Goal: Task Accomplishment & Management: Use online tool/utility

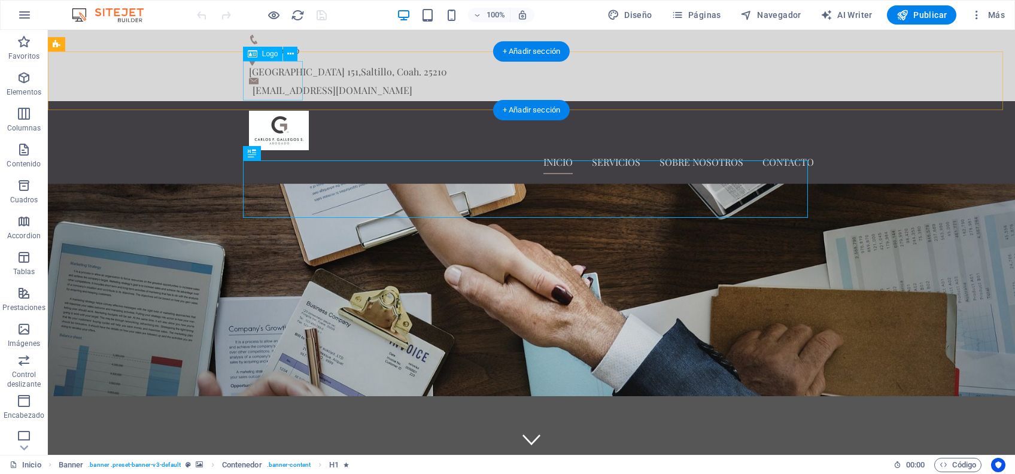
click at [277, 111] on div at bounding box center [531, 130] width 565 height 39
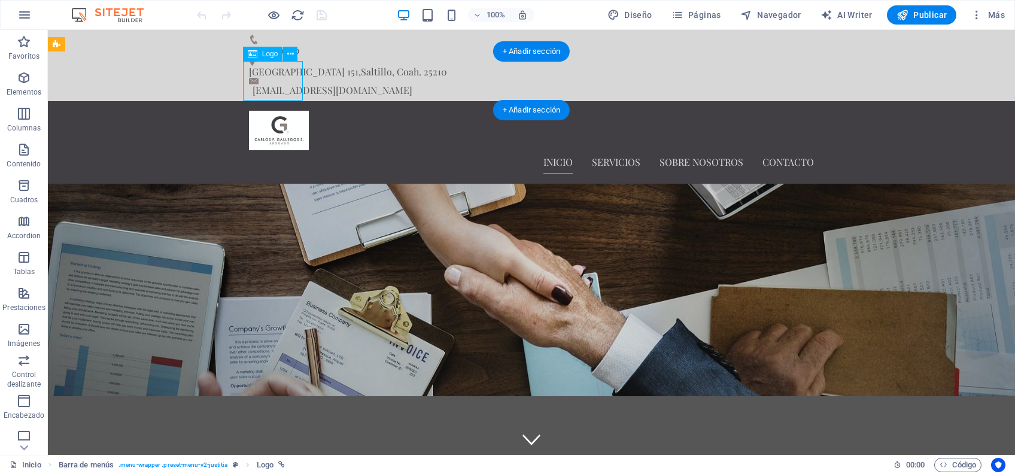
click at [277, 111] on div at bounding box center [531, 130] width 565 height 39
select select "px"
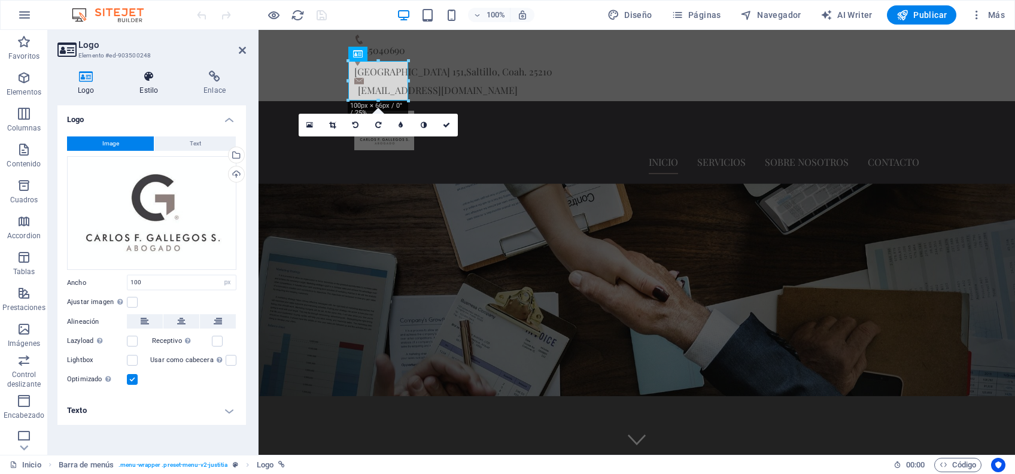
click at [154, 95] on h4 "Estilo" at bounding box center [151, 83] width 64 height 25
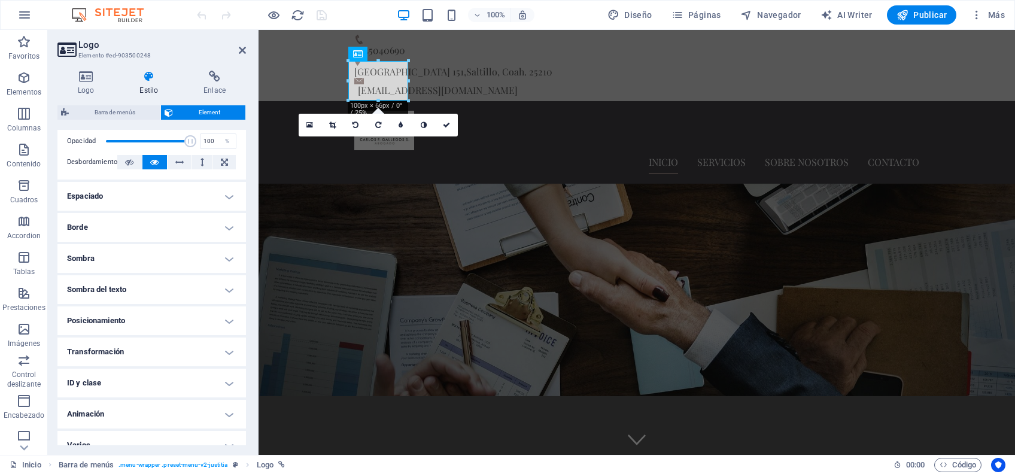
scroll to position [200, 0]
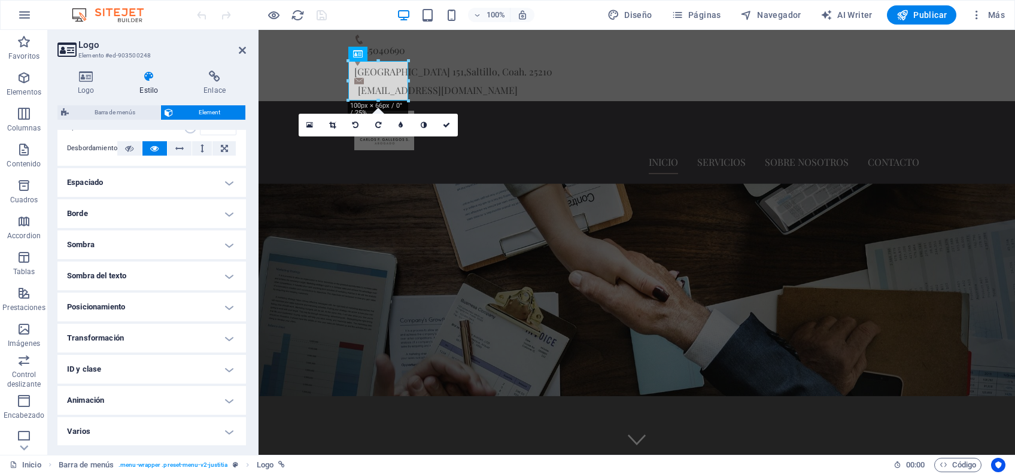
click at [148, 389] on h4 "Animación" at bounding box center [151, 400] width 188 height 29
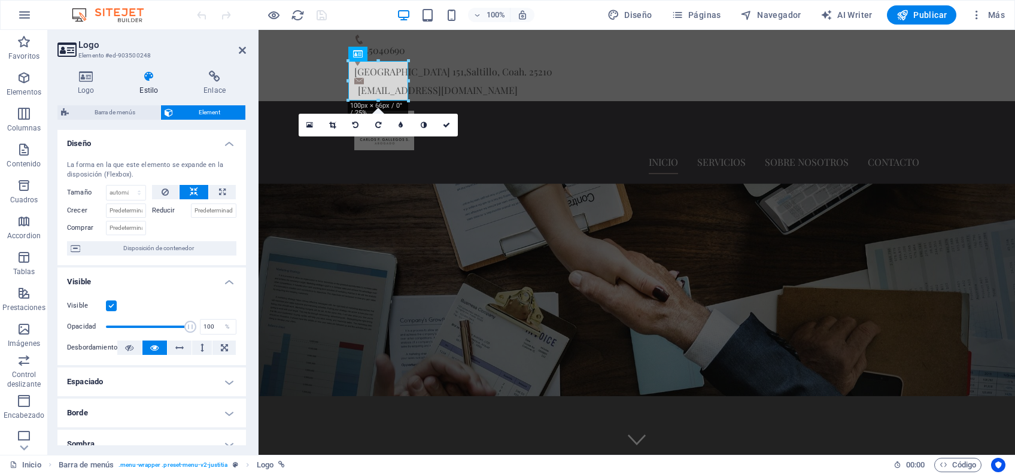
scroll to position [0, 0]
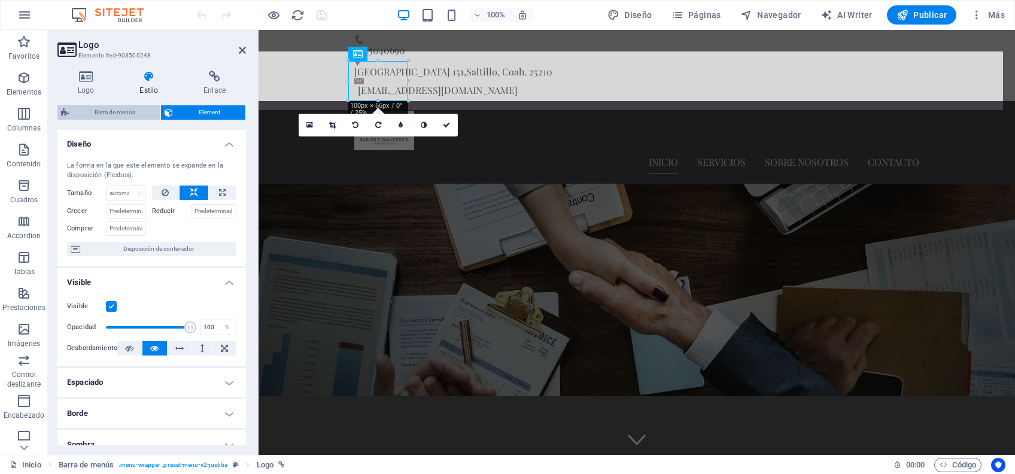
click at [123, 110] on span "Barra de menús" at bounding box center [114, 112] width 84 height 14
select select "rem"
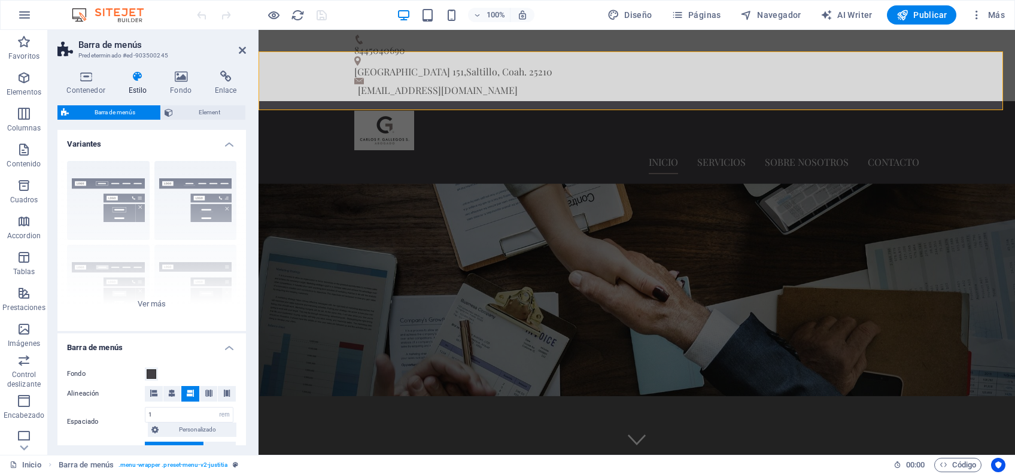
click at [239, 56] on header "Barra de menús Predeterminado #ed-903500245" at bounding box center [151, 45] width 188 height 31
click at [240, 50] on icon at bounding box center [242, 50] width 7 height 10
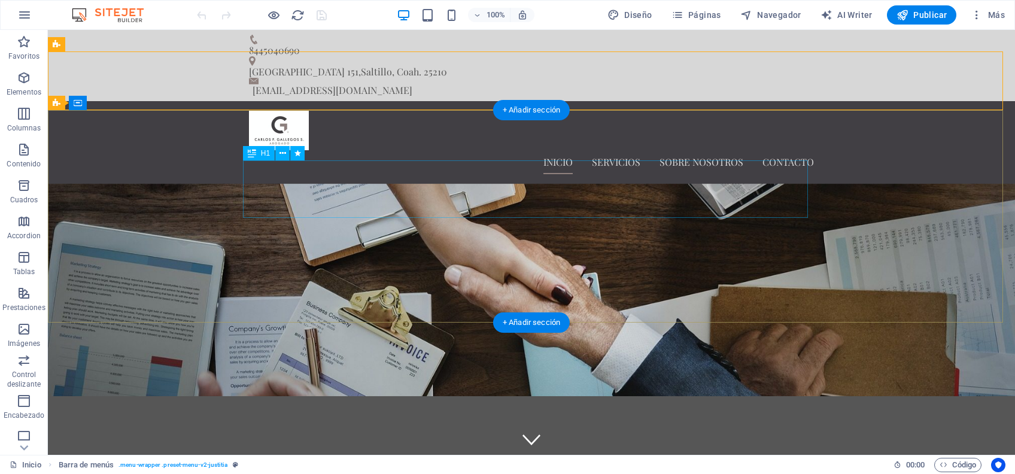
click at [549, 444] on div "Protegemos tus derechos" at bounding box center [531, 472] width 565 height 57
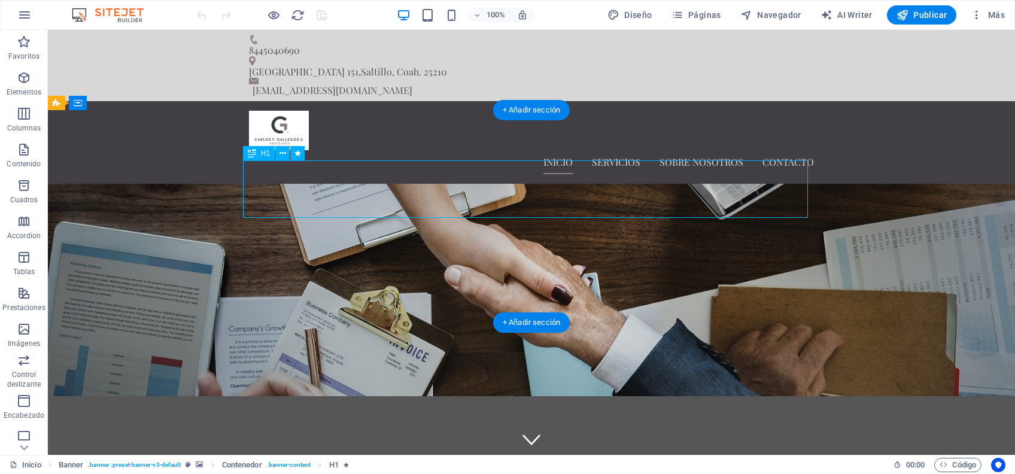
click at [568, 444] on div "Protegemos tus derechos" at bounding box center [531, 472] width 565 height 57
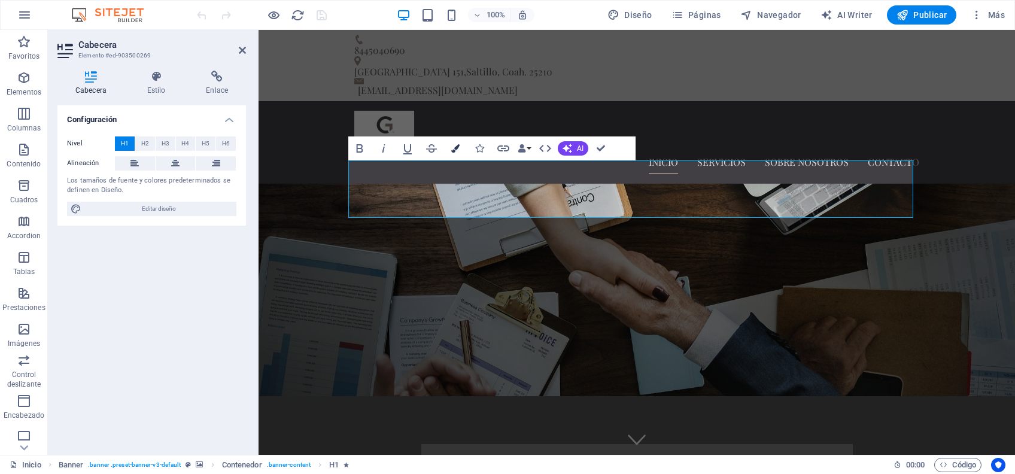
click at [454, 146] on icon "button" at bounding box center [455, 148] width 8 height 8
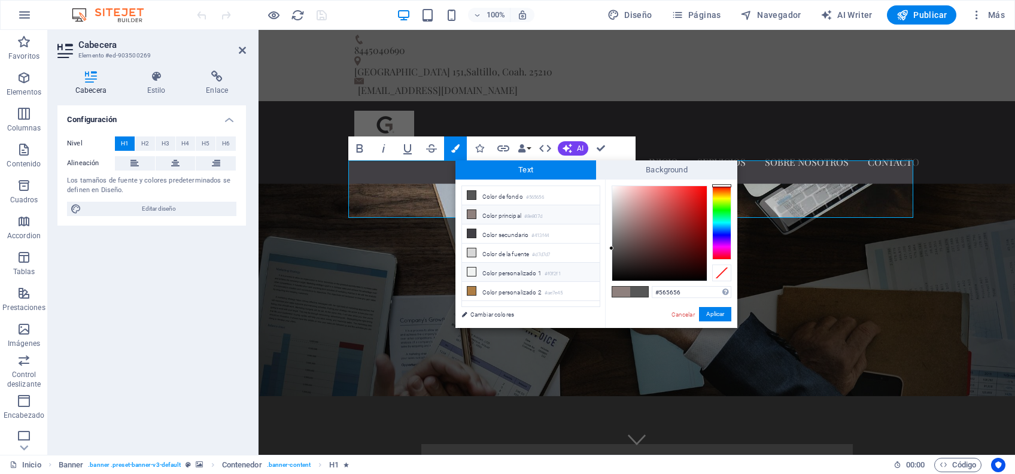
click at [511, 269] on li "Color personalizado 1 #f0f2f1" at bounding box center [531, 272] width 138 height 19
type input "#f0f2f1"
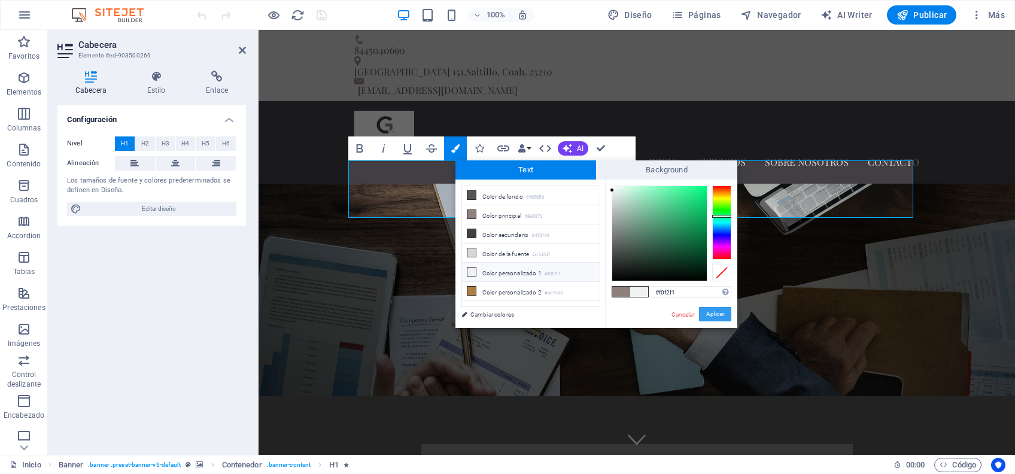
click at [712, 314] on button "Aplicar" at bounding box center [715, 314] width 32 height 14
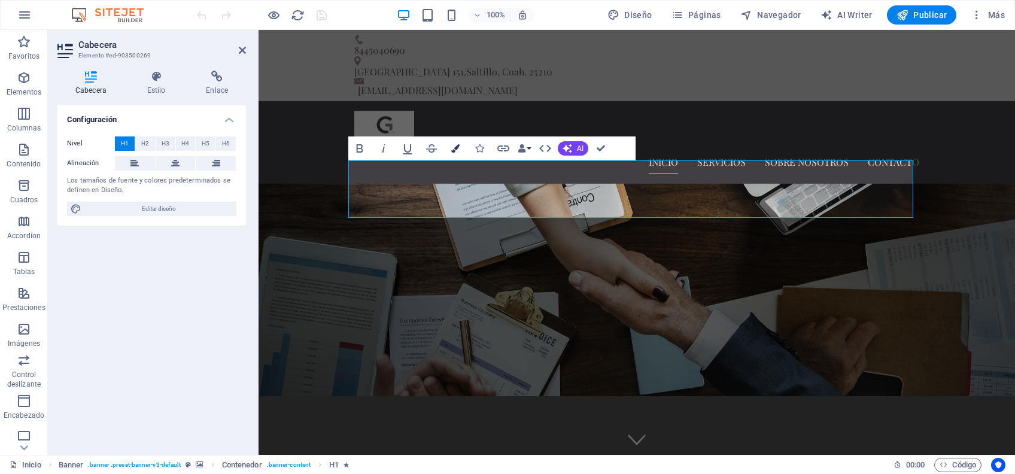
click at [457, 146] on icon "button" at bounding box center [455, 148] width 8 height 8
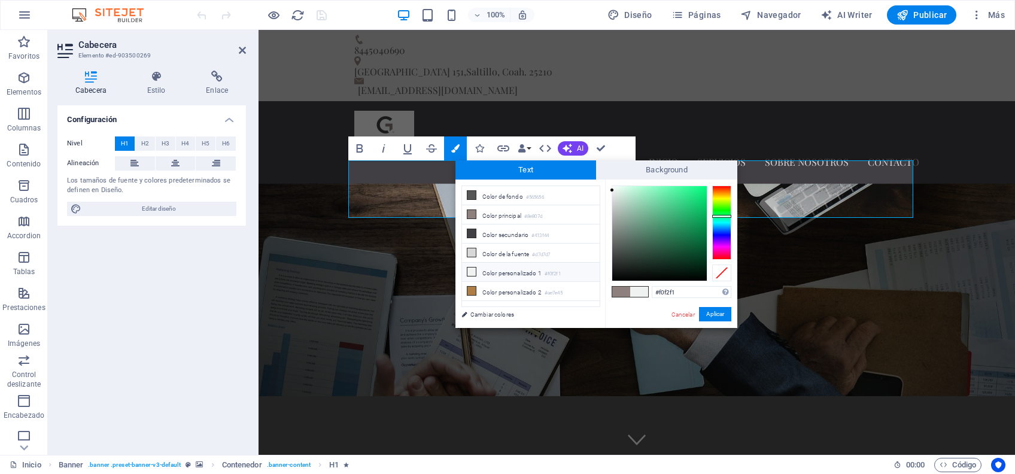
click at [487, 269] on li "Color personalizado 1 #f0f2f1" at bounding box center [531, 272] width 138 height 19
click at [705, 310] on button "Aplicar" at bounding box center [715, 314] width 32 height 14
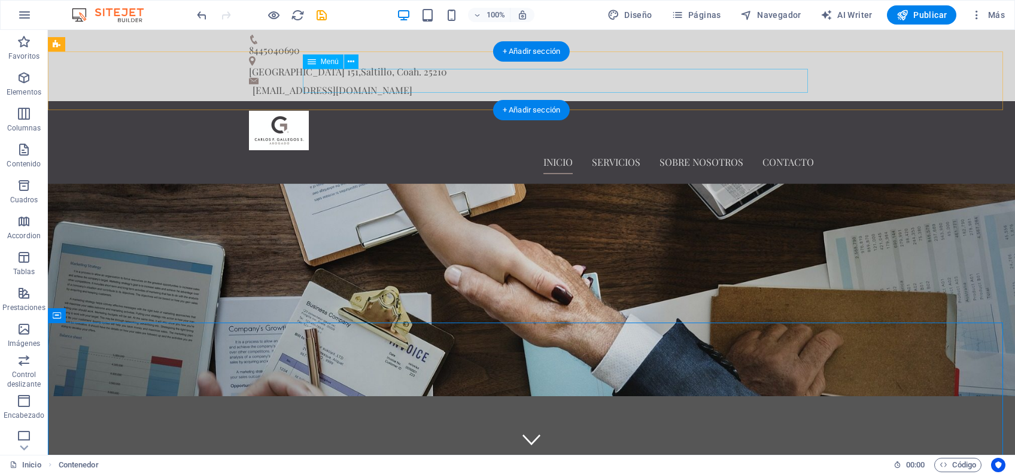
click at [629, 150] on nav "Inicio Servicios Sobre nosotros Contacto" at bounding box center [531, 162] width 565 height 24
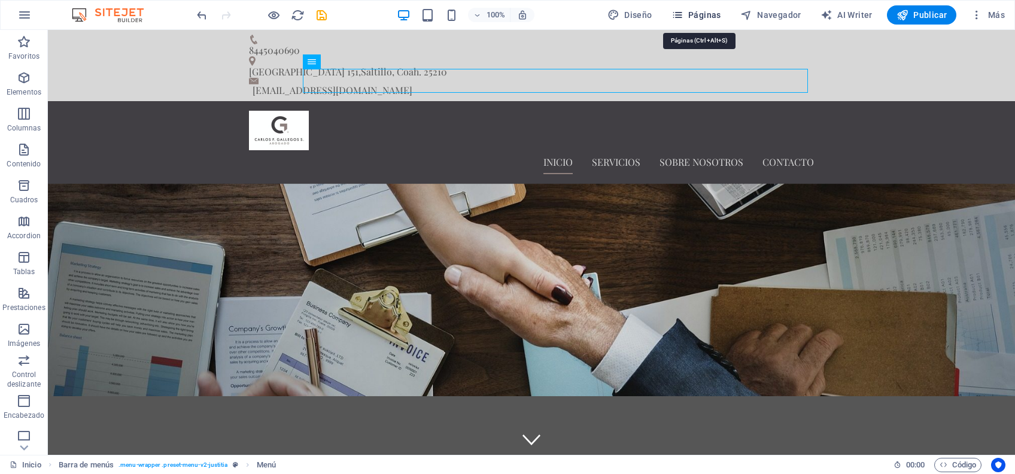
click at [682, 12] on icon "button" at bounding box center [677, 15] width 12 height 12
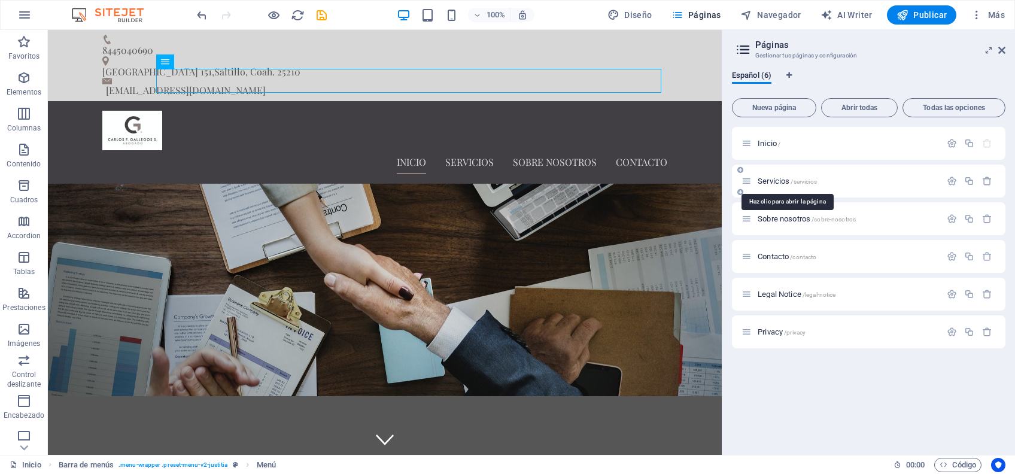
click at [770, 179] on span "Servicios /servicios" at bounding box center [786, 180] width 59 height 9
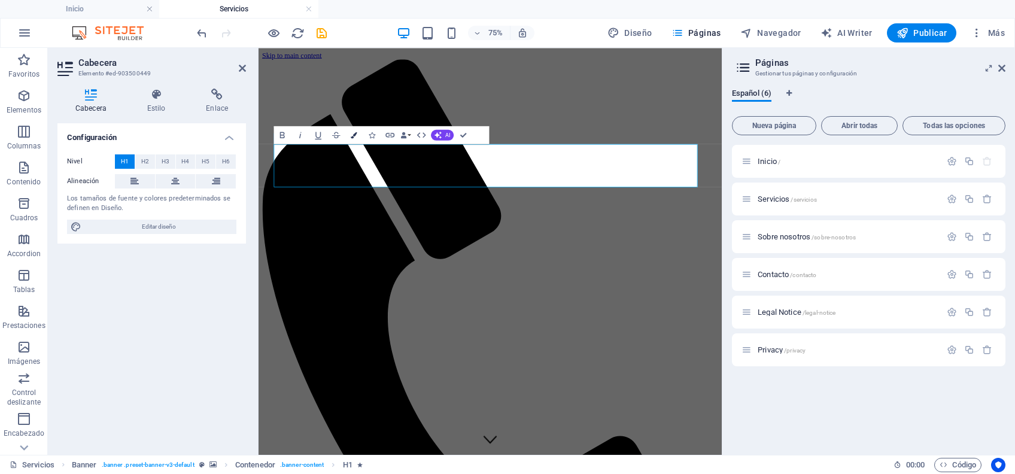
click at [358, 129] on button "Colors" at bounding box center [353, 135] width 17 height 18
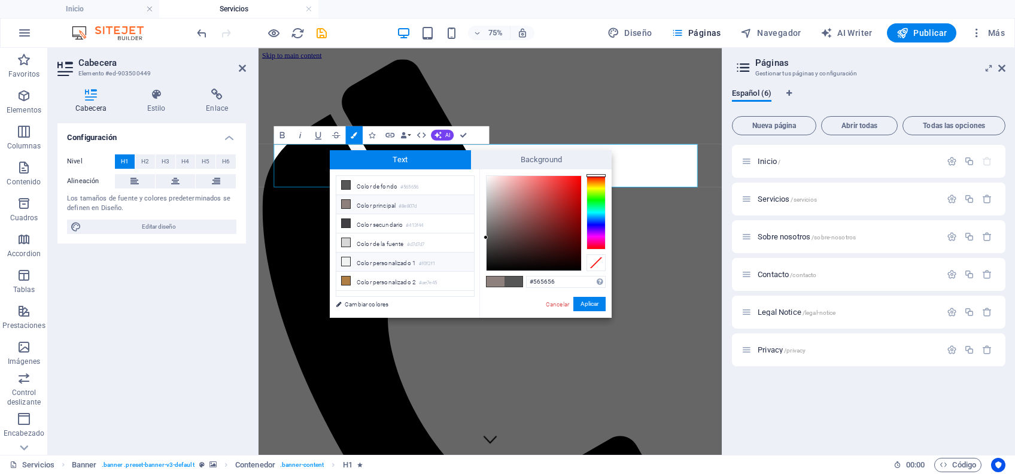
click at [398, 255] on li "Color personalizado 1 #f0f2f1" at bounding box center [405, 261] width 138 height 19
type input "#f0f2f1"
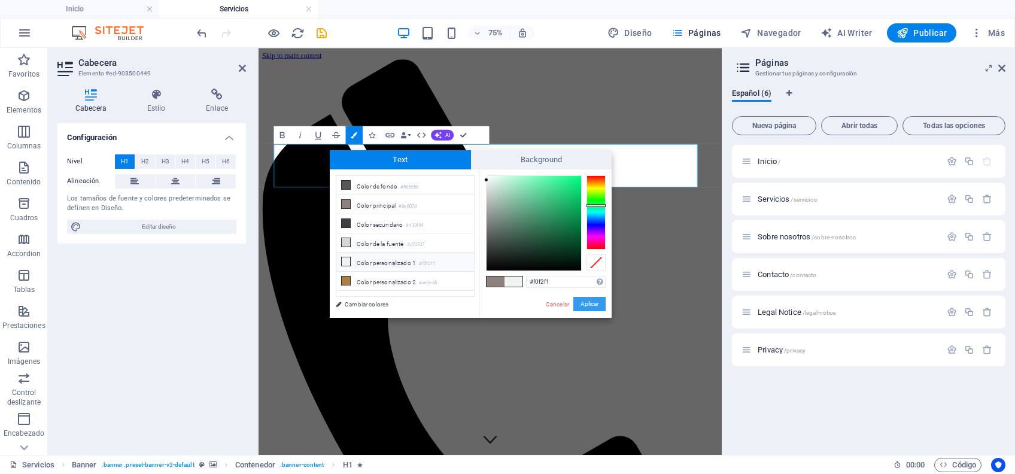
click at [592, 301] on button "Aplicar" at bounding box center [589, 304] width 32 height 14
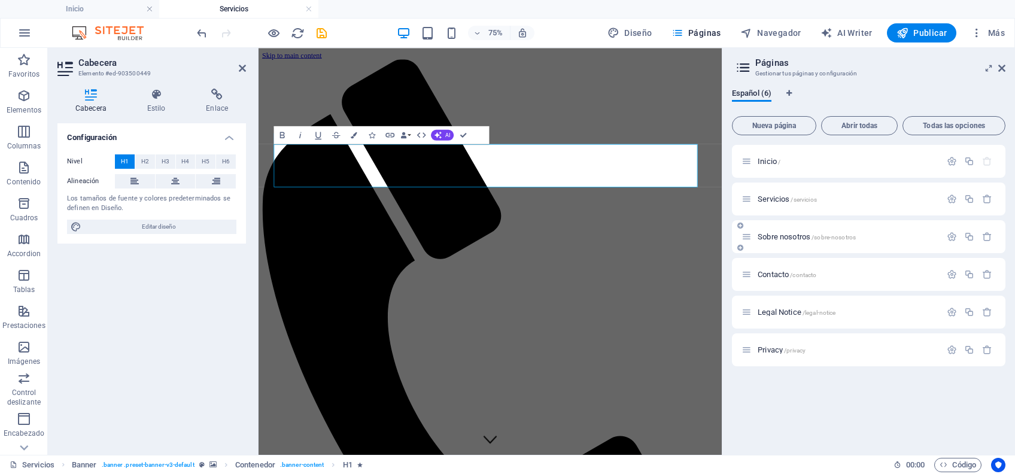
click at [786, 240] on span "Sobre nosotros /sobre-nosotros" at bounding box center [806, 236] width 98 height 9
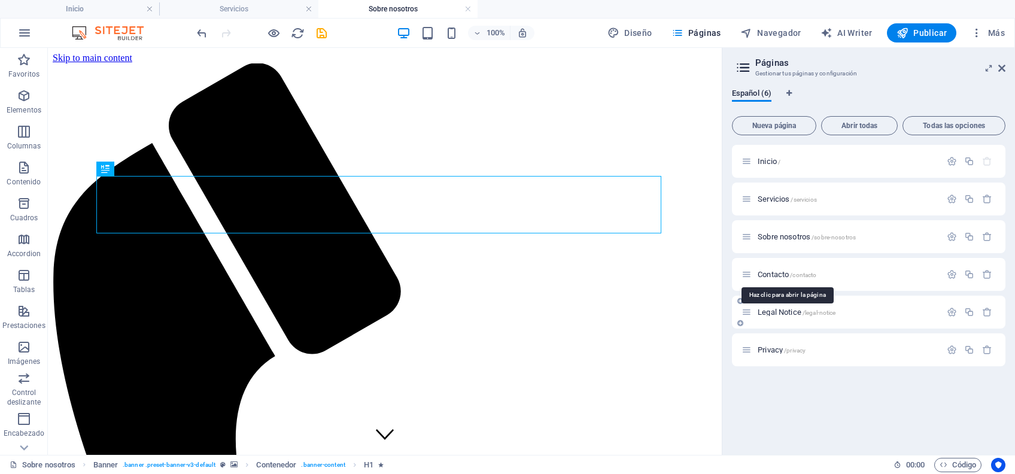
click at [769, 273] on span "Contacto /contacto" at bounding box center [786, 274] width 59 height 9
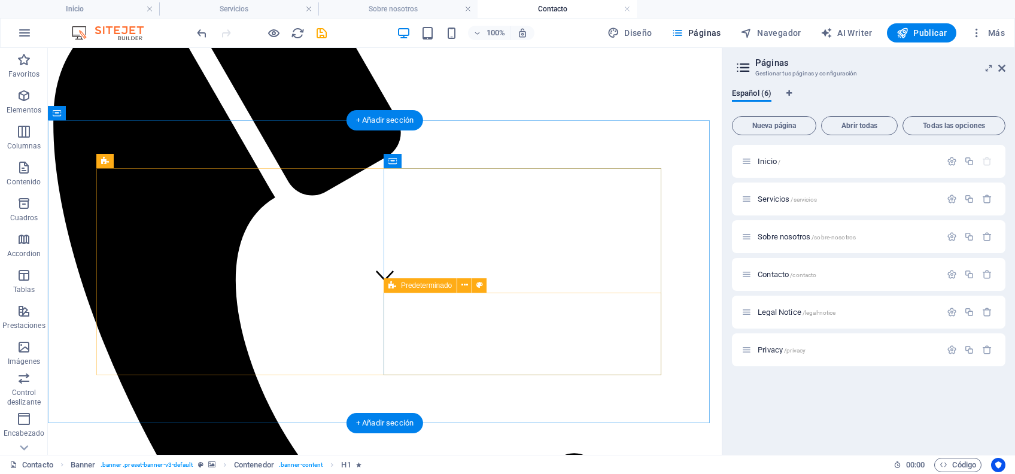
scroll to position [159, 0]
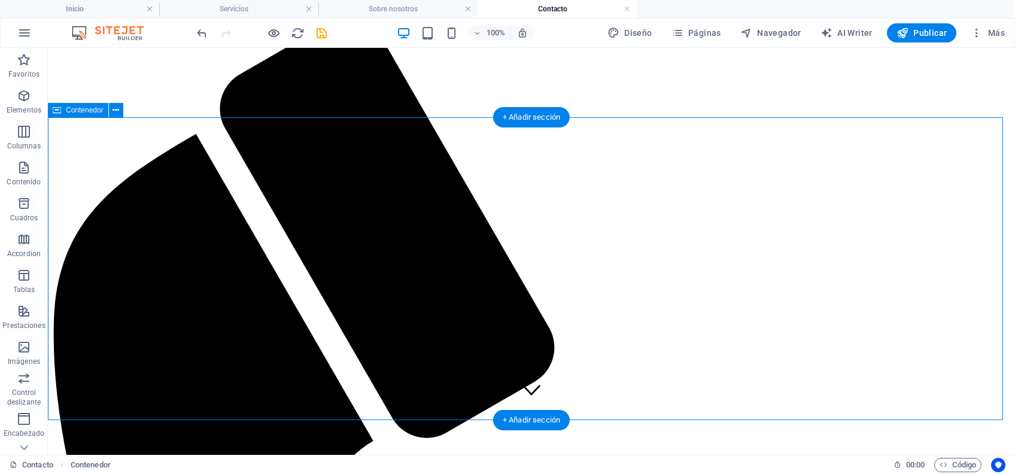
scroll to position [0, 0]
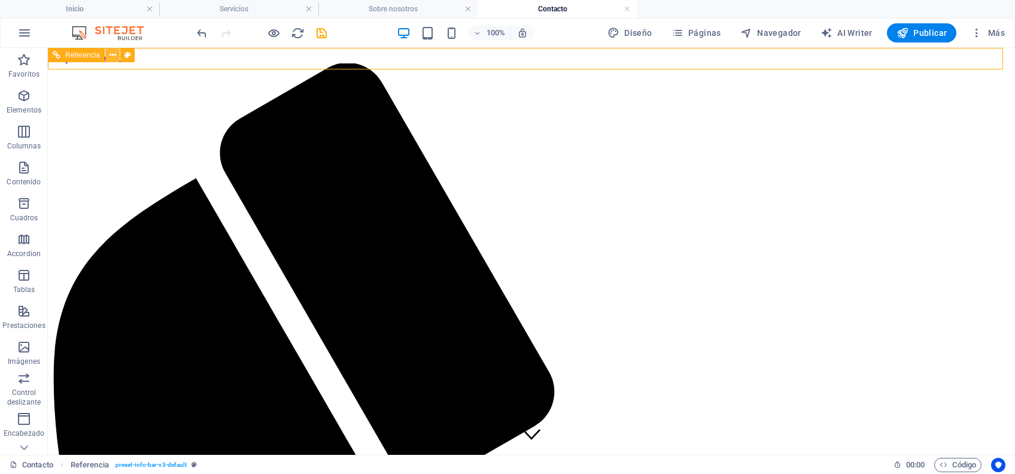
click at [120, 56] on button at bounding box center [112, 55] width 14 height 14
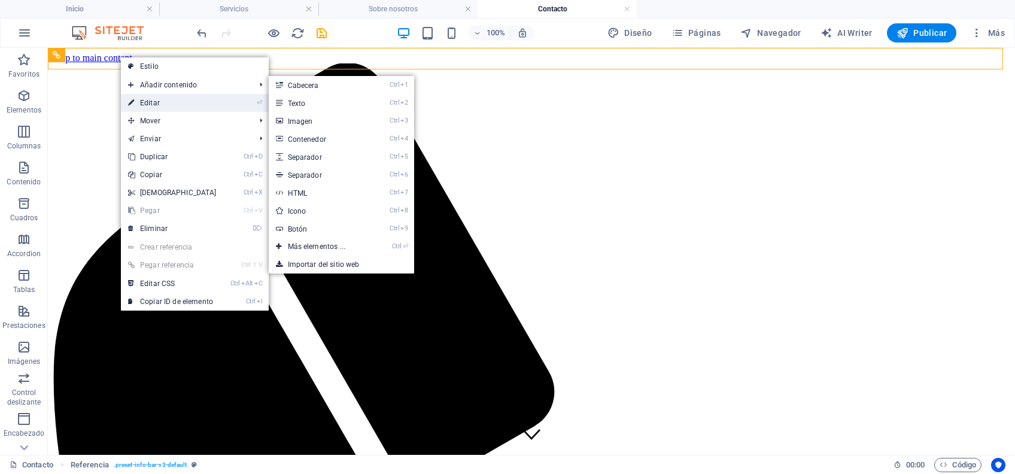
click at [154, 105] on link "⏎ Editar" at bounding box center [172, 103] width 103 height 18
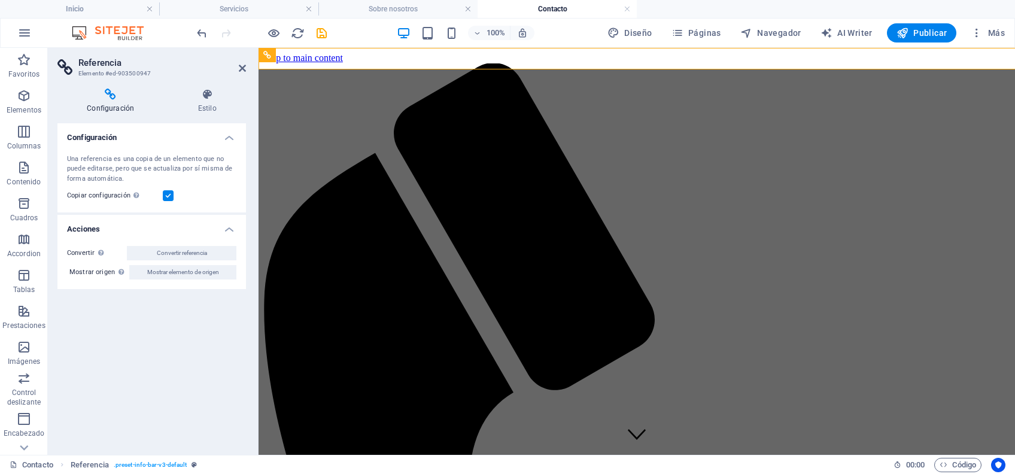
select select "rem"
click at [212, 91] on icon at bounding box center [207, 95] width 78 height 12
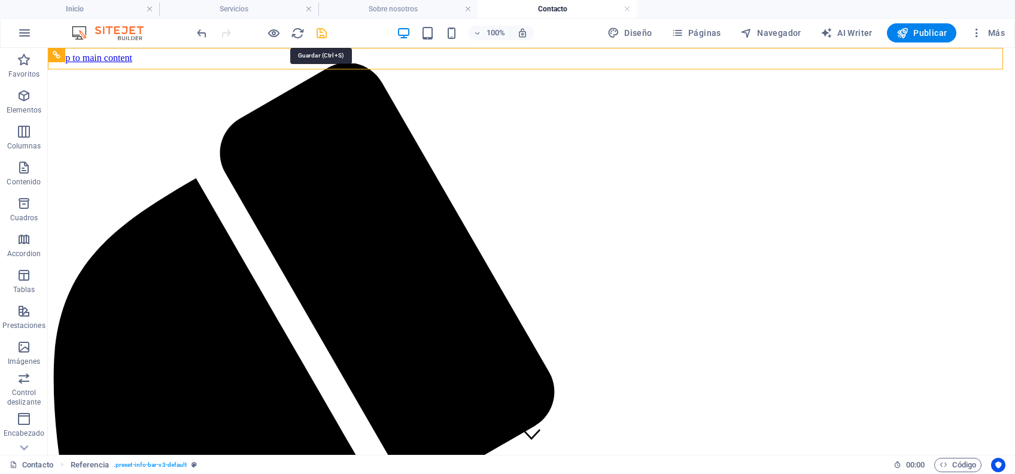
click at [325, 33] on icon "save" at bounding box center [322, 33] width 14 height 14
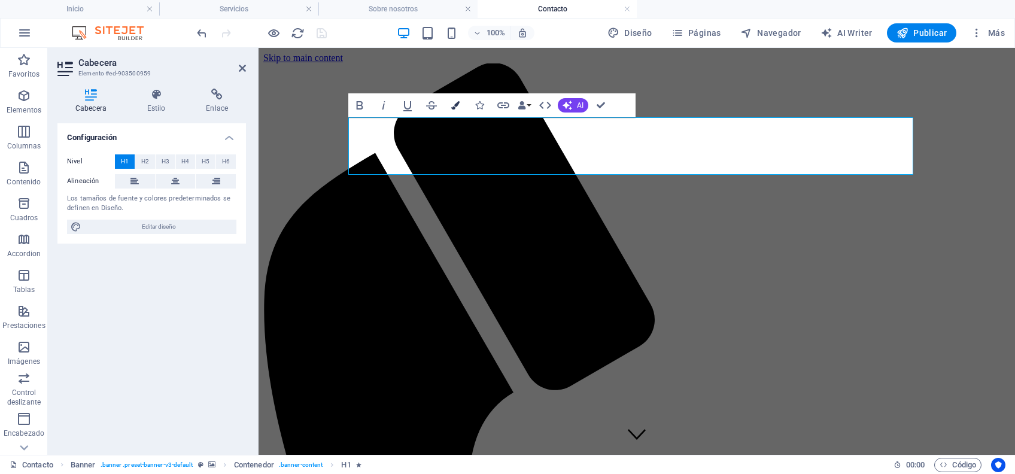
click at [460, 103] on button "Colors" at bounding box center [455, 105] width 23 height 24
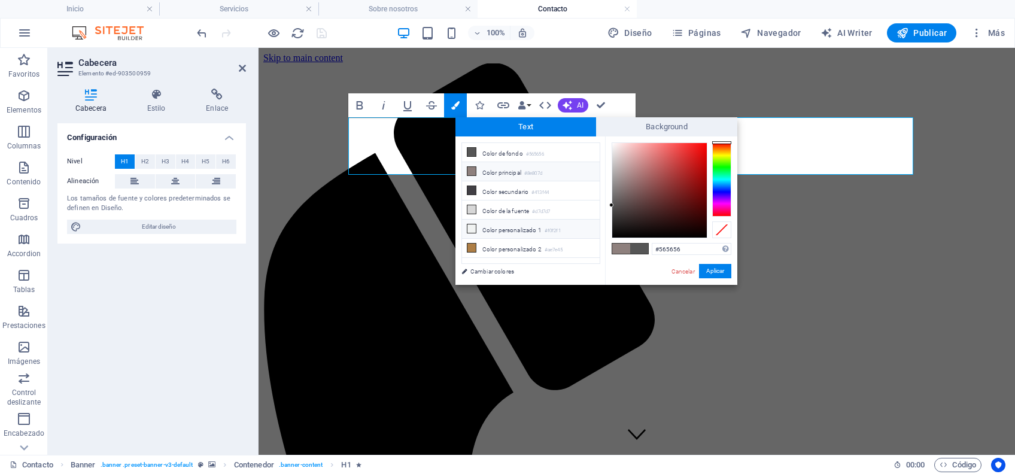
click at [491, 229] on li "Color personalizado 1 #f0f2f1" at bounding box center [531, 229] width 138 height 19
type input "#f0f2f1"
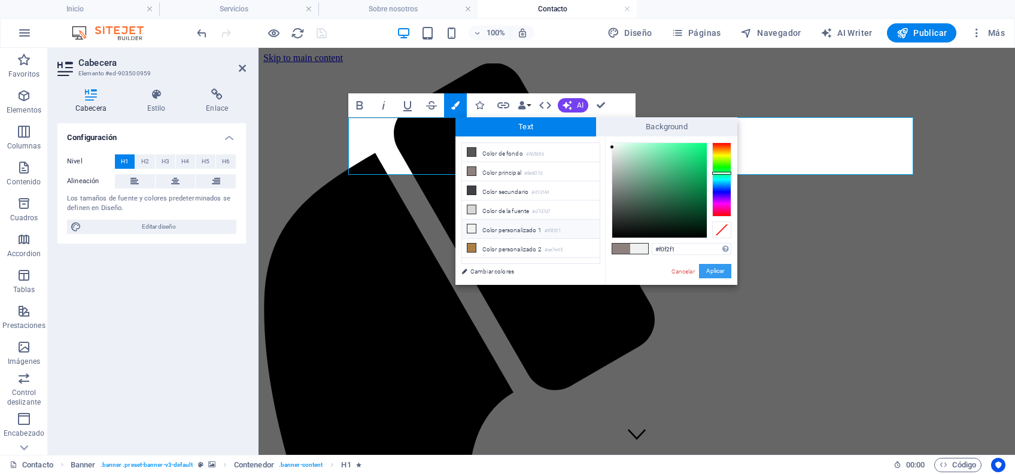
click at [708, 268] on button "Aplicar" at bounding box center [715, 271] width 32 height 14
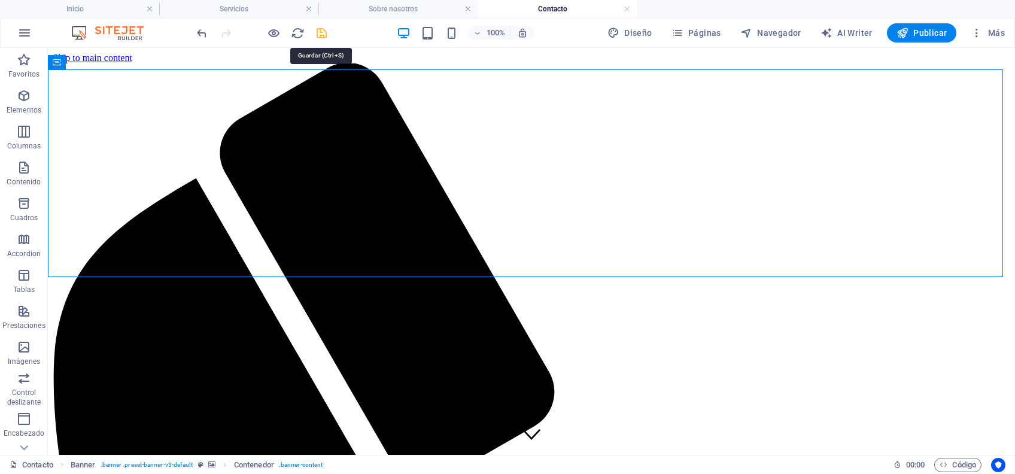
click at [318, 29] on icon "save" at bounding box center [322, 33] width 14 height 14
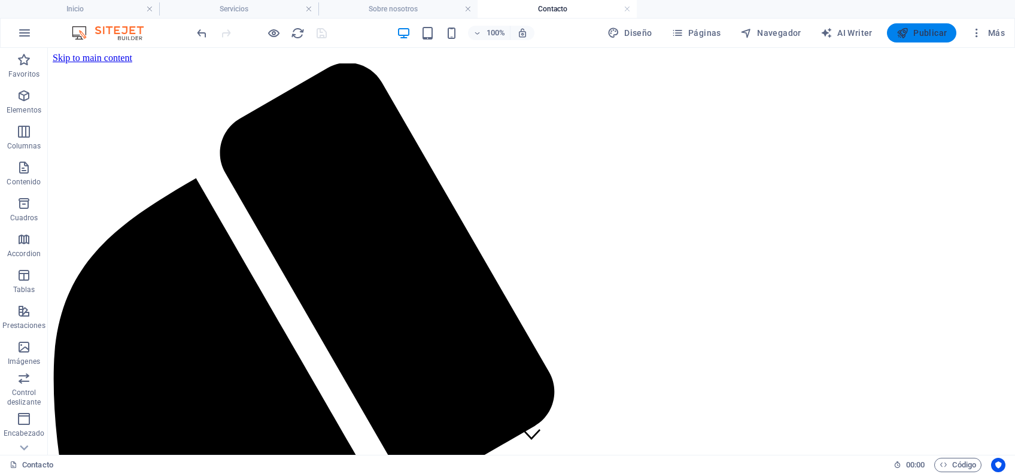
click at [933, 28] on span "Publicar" at bounding box center [921, 33] width 51 height 12
